Goal: Transaction & Acquisition: Obtain resource

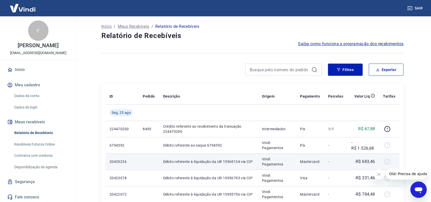
scroll to position [64, 0]
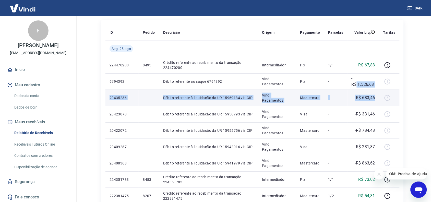
drag, startPoint x: 356, startPoint y: 86, endPoint x: 375, endPoint y: 100, distance: 23.0
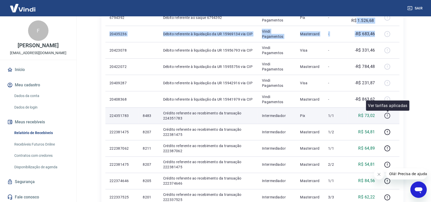
click at [390, 116] on icon "button" at bounding box center [388, 116] width 6 height 6
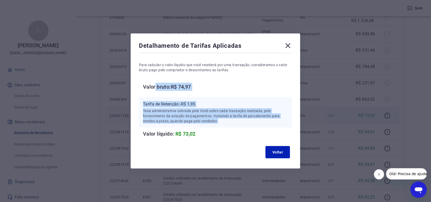
drag, startPoint x: 207, startPoint y: 75, endPoint x: 233, endPoint y: 124, distance: 55.6
click at [233, 124] on div "Para calcular o valor líquido que você receberá por uma transação, consideramos…" at bounding box center [215, 96] width 153 height 84
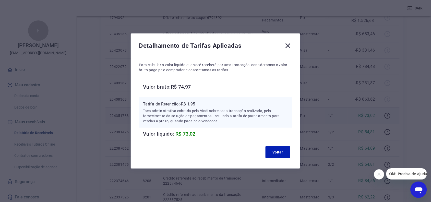
click at [291, 46] on icon at bounding box center [288, 45] width 5 height 5
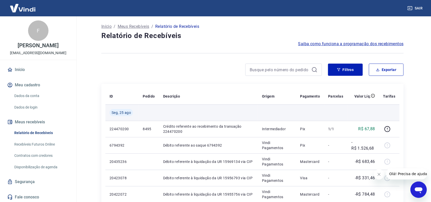
scroll to position [32, 0]
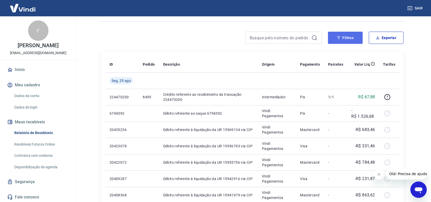
click at [345, 36] on button "Filtros" at bounding box center [345, 38] width 35 height 12
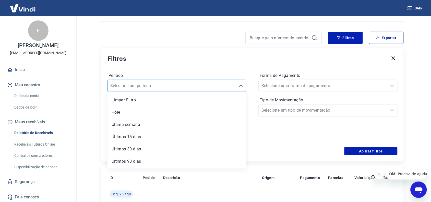
click at [209, 86] on div at bounding box center [171, 85] width 123 height 7
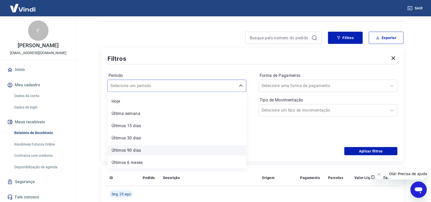
click at [181, 151] on div "Últimos 90 dias" at bounding box center [177, 150] width 139 height 10
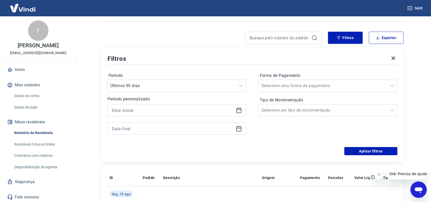
click at [154, 151] on div "Aplicar filtros" at bounding box center [253, 151] width 290 height 8
click at [372, 151] on button "Aplicar filtros" at bounding box center [371, 151] width 53 height 8
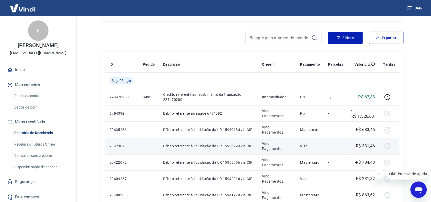
scroll to position [64, 0]
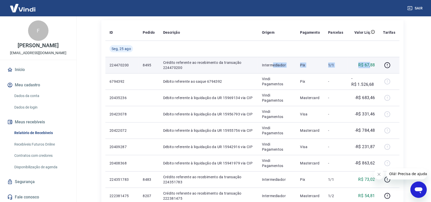
drag, startPoint x: 281, startPoint y: 66, endPoint x: 371, endPoint y: 62, distance: 89.8
click at [371, 62] on tr "224470200 8495 Crédito referente ao recebimento da transação 224470200 Intermed…" at bounding box center [253, 65] width 294 height 16
click at [389, 65] on icon "button" at bounding box center [388, 65] width 6 height 6
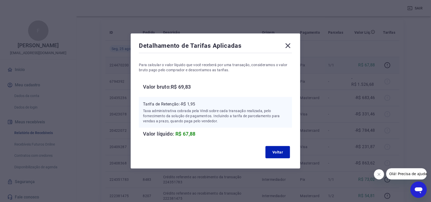
click at [284, 42] on div "Detalhamento de Tarifas Aplicadas" at bounding box center [215, 47] width 153 height 10
click at [290, 44] on icon at bounding box center [288, 46] width 8 height 8
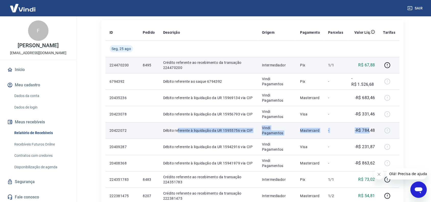
drag, startPoint x: 179, startPoint y: 127, endPoint x: 369, endPoint y: 129, distance: 190.4
click at [369, 129] on tr "20422072 Débito referente à liquidação da UR 15955756 via CIP Vindi Pagamentos …" at bounding box center [253, 130] width 294 height 16
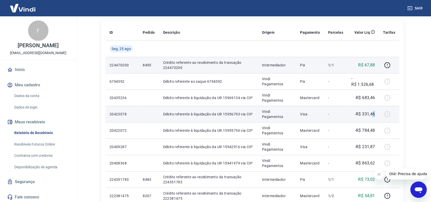
drag, startPoint x: 378, startPoint y: 113, endPoint x: 371, endPoint y: 107, distance: 8.7
click at [372, 112] on td "-R$ 331,46" at bounding box center [364, 114] width 32 height 16
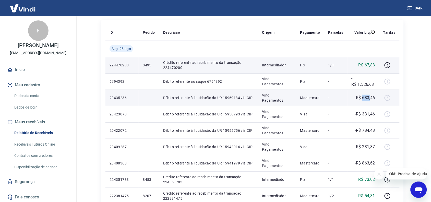
drag, startPoint x: 372, startPoint y: 101, endPoint x: 363, endPoint y: 94, distance: 11.6
click at [363, 98] on td "-R$ 683,46" at bounding box center [364, 98] width 32 height 16
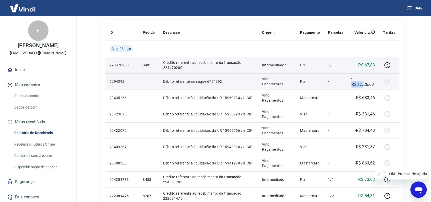
drag, startPoint x: 365, startPoint y: 82, endPoint x: 348, endPoint y: 84, distance: 16.7
click at [348, 84] on td "-R$ 1.526,68" at bounding box center [364, 81] width 32 height 16
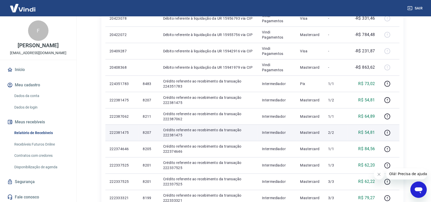
scroll to position [192, 0]
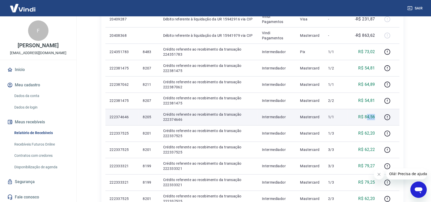
drag, startPoint x: 369, startPoint y: 120, endPoint x: 376, endPoint y: 116, distance: 8.6
click at [376, 116] on td "R$ 84,56" at bounding box center [364, 117] width 32 height 16
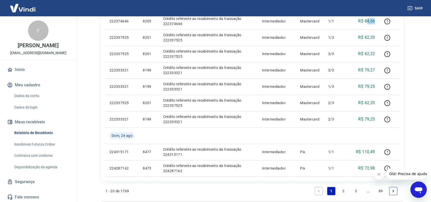
scroll to position [346, 0]
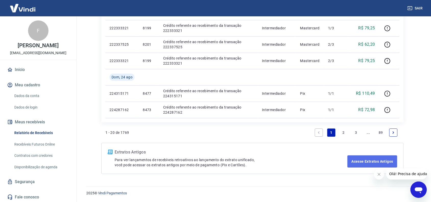
click at [374, 164] on link "Acesse Extratos Antigos" at bounding box center [373, 161] width 50 height 12
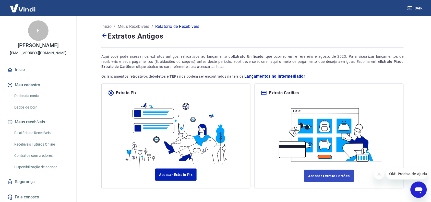
scroll to position [22, 0]
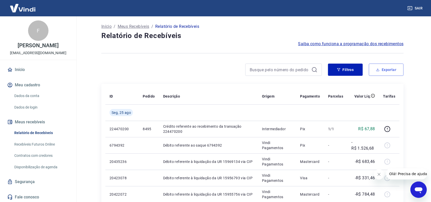
click at [387, 72] on button "Exportar" at bounding box center [386, 70] width 35 height 12
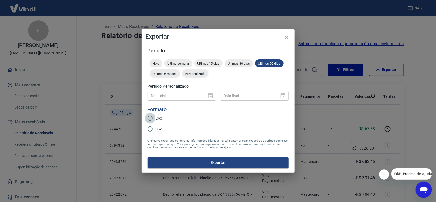
click at [148, 119] on input "Excel" at bounding box center [150, 118] width 11 height 11
radio input "true"
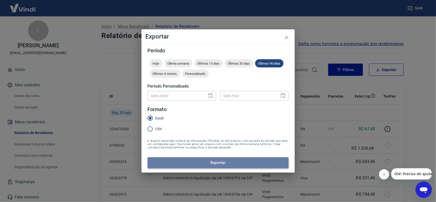
click at [198, 165] on button "Exportar" at bounding box center [218, 162] width 141 height 11
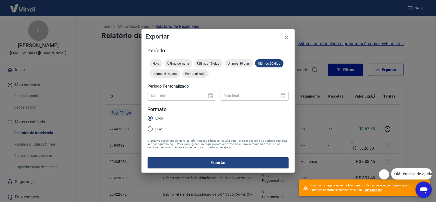
drag, startPoint x: 330, startPoint y: 188, endPoint x: 379, endPoint y: 183, distance: 49.3
click at [379, 183] on div "O arquivo chegará no e-mail do usuário. Se não receber, verifique o spam. Entre…" at bounding box center [361, 187] width 102 height 9
drag, startPoint x: 392, startPoint y: 183, endPoint x: 407, endPoint y: 187, distance: 15.4
click at [407, 187] on div "O arquivo chegará no e-mail do usuário. Se não receber, verifique o spam. Entre…" at bounding box center [357, 187] width 109 height 13
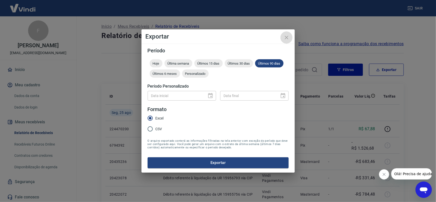
click at [287, 38] on icon "close" at bounding box center [287, 37] width 6 height 6
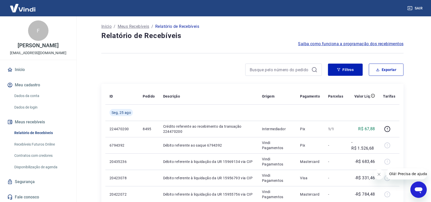
click at [379, 172] on icon "Fechar mensagem da empresa" at bounding box center [379, 174] width 4 height 4
